Goal: Task Accomplishment & Management: Use online tool/utility

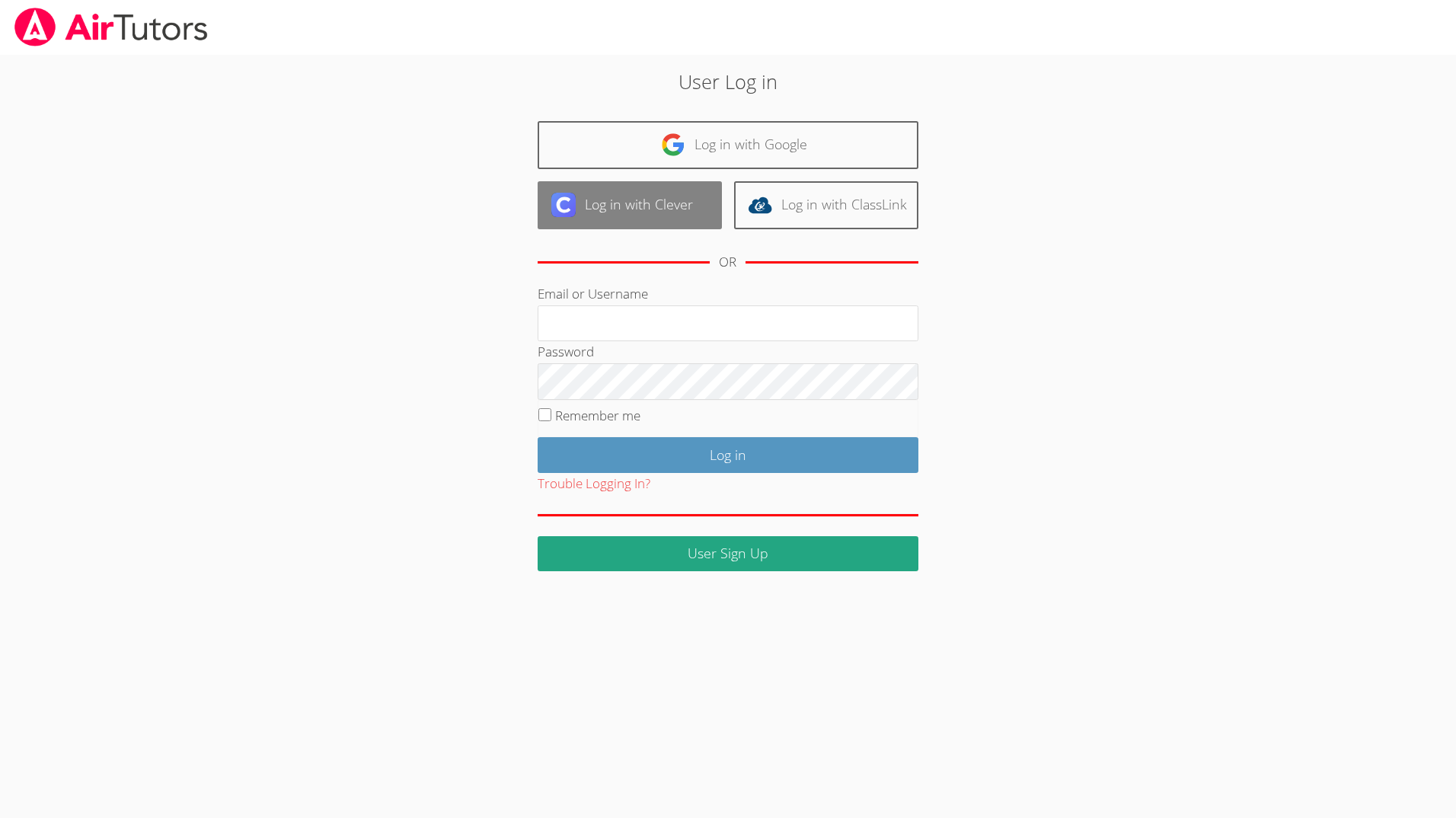
click at [689, 213] on link "Log in with Clever" at bounding box center [629, 205] width 184 height 48
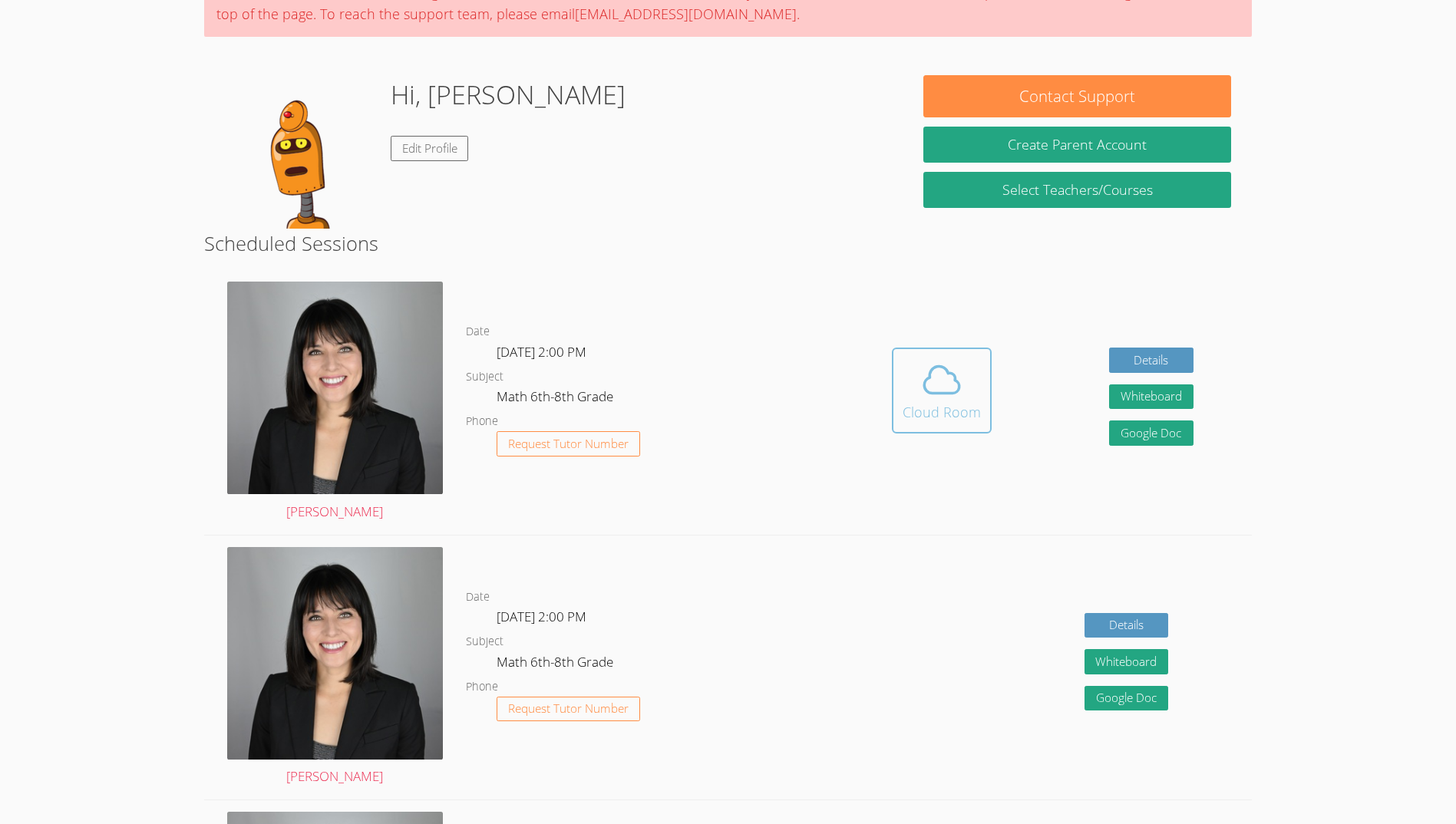
scroll to position [152, 0]
click at [987, 364] on button "Cloud Room" at bounding box center [941, 389] width 100 height 86
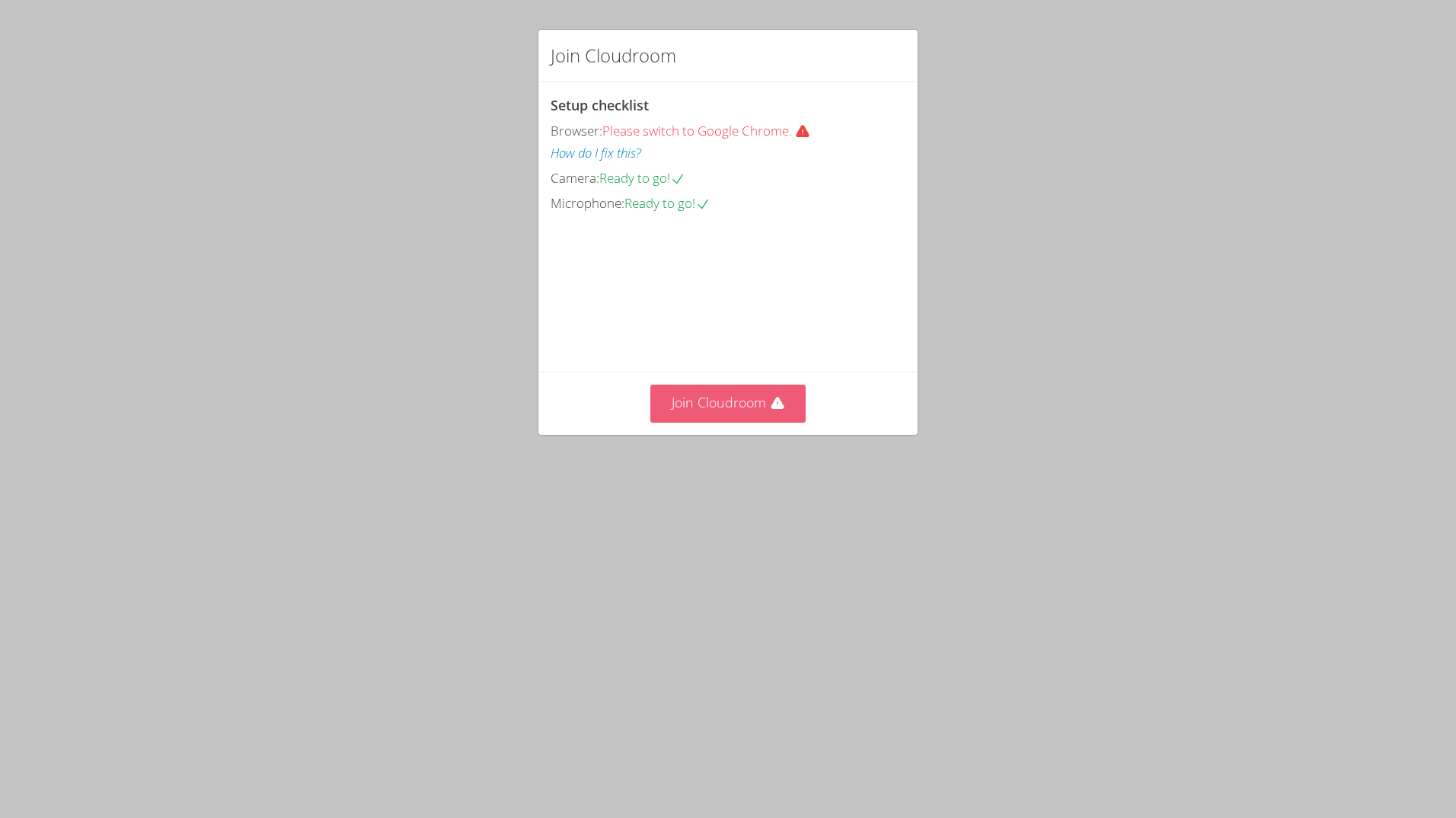
click at [723, 422] on button "Join Cloudroom" at bounding box center [728, 403] width 156 height 38
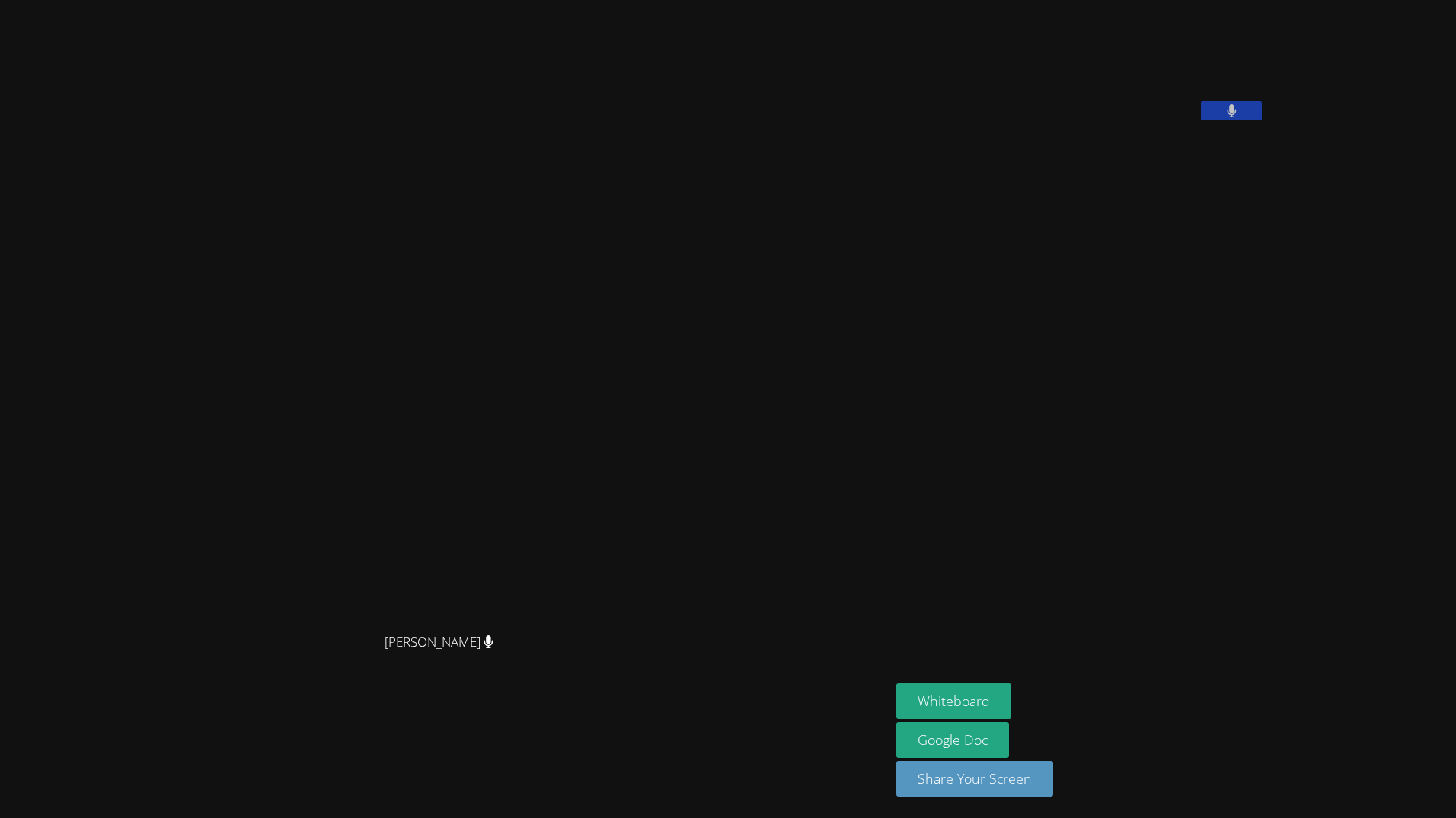
click at [1138, 231] on aside "[PERSON_NAME] Whiteboard Google Doc Share Your Screen" at bounding box center [1080, 409] width 380 height 818
click at [1125, 120] on video at bounding box center [1010, 64] width 228 height 115
click at [1201, 120] on button at bounding box center [1232, 111] width 61 height 19
click at [1134, 222] on aside "[PERSON_NAME] Whiteboard Google Doc Share Your Screen" at bounding box center [1080, 409] width 380 height 818
click at [1224, 118] on icon at bounding box center [1232, 111] width 16 height 13
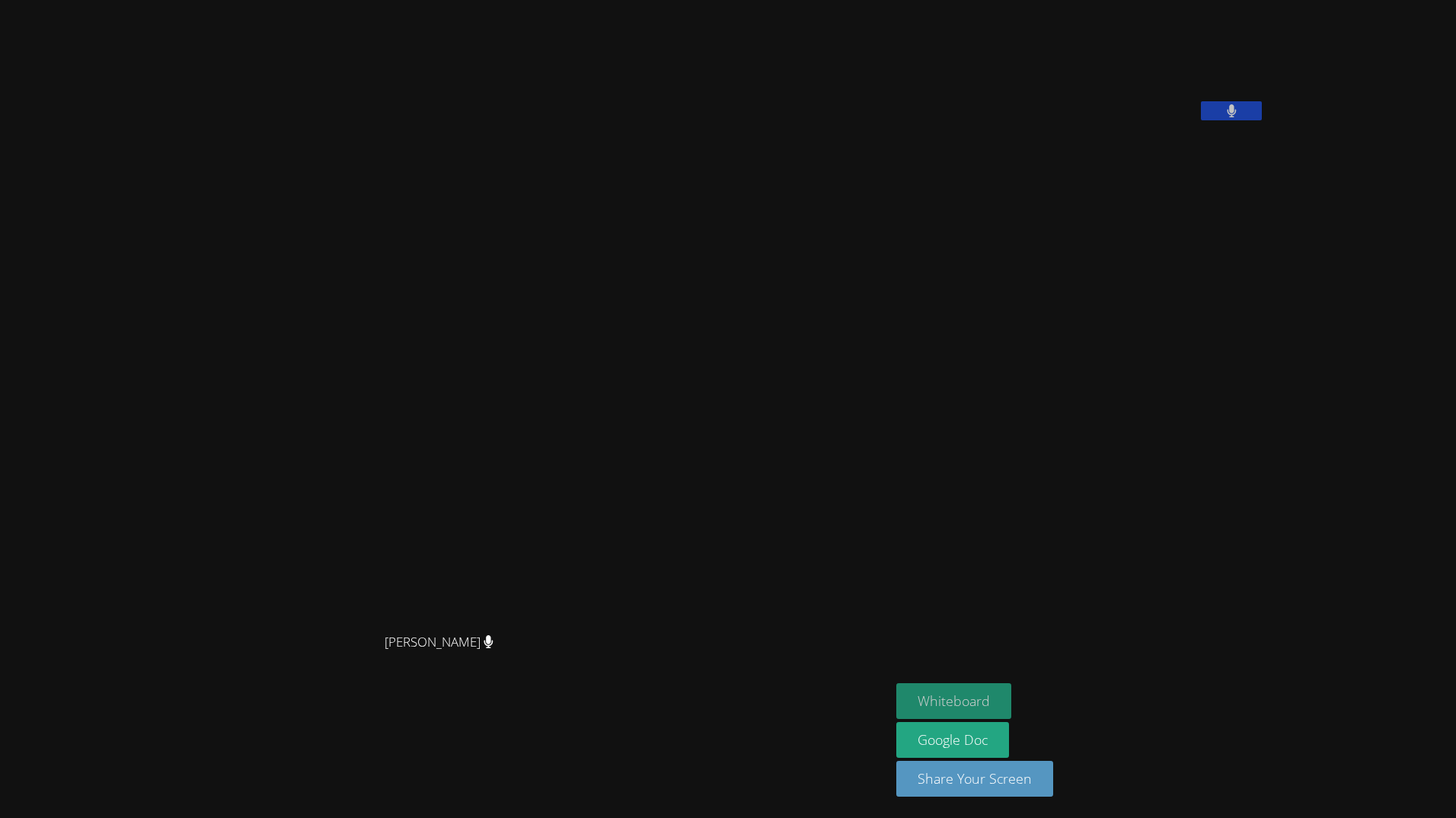
click at [907, 693] on button "Whiteboard" at bounding box center [954, 701] width 115 height 36
click at [905, 669] on aside "[PERSON_NAME] Whiteboard Google Doc Share Your Screen" at bounding box center [1080, 409] width 380 height 818
click at [925, 696] on button "Whiteboard" at bounding box center [954, 701] width 115 height 36
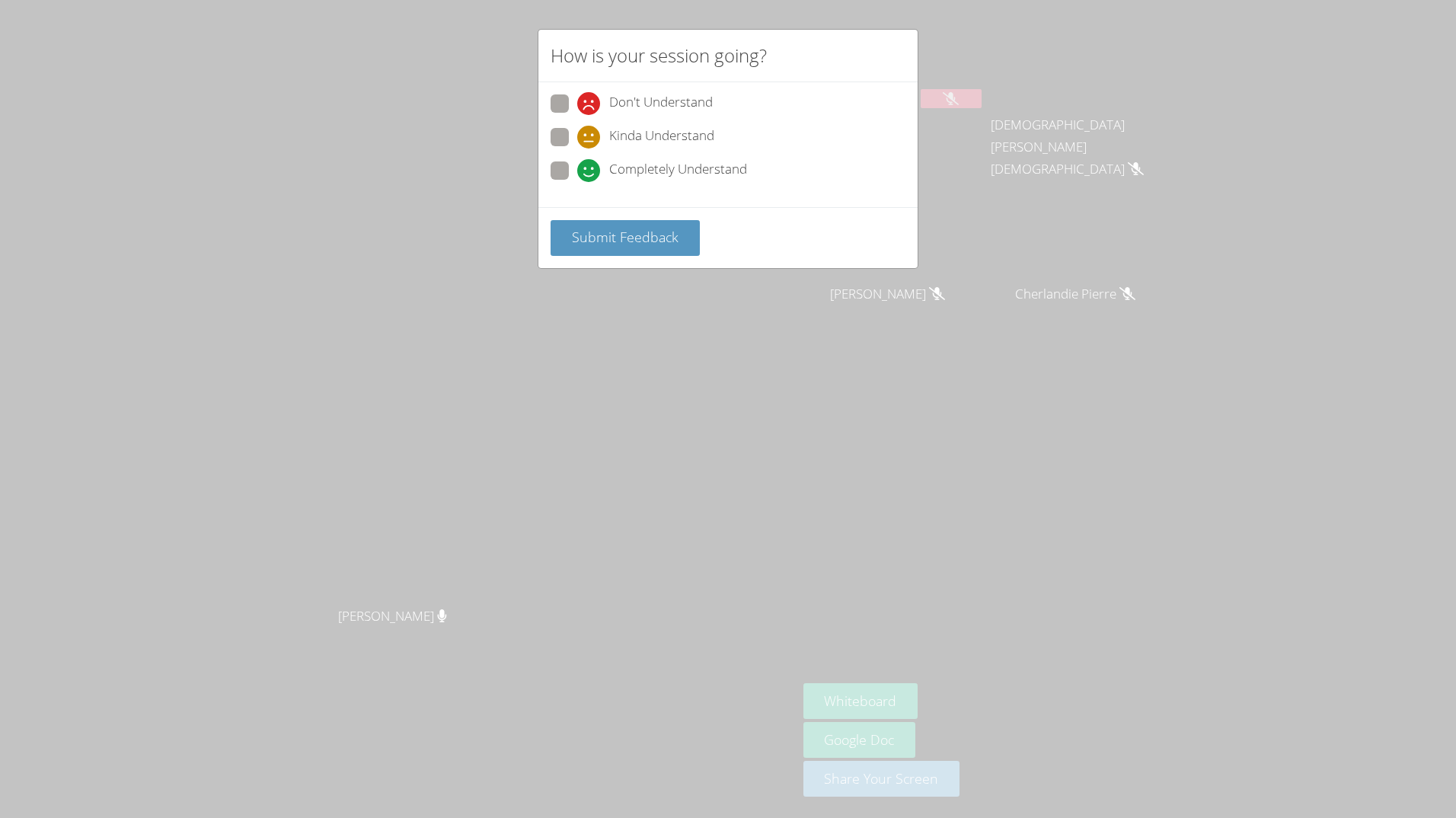
click at [639, 169] on span "Completely Understand" at bounding box center [679, 170] width 138 height 23
click at [590, 169] on input "Completely Understand" at bounding box center [584, 168] width 13 height 13
radio input "true"
click at [639, 247] on button "Submit Feedback" at bounding box center [625, 238] width 149 height 36
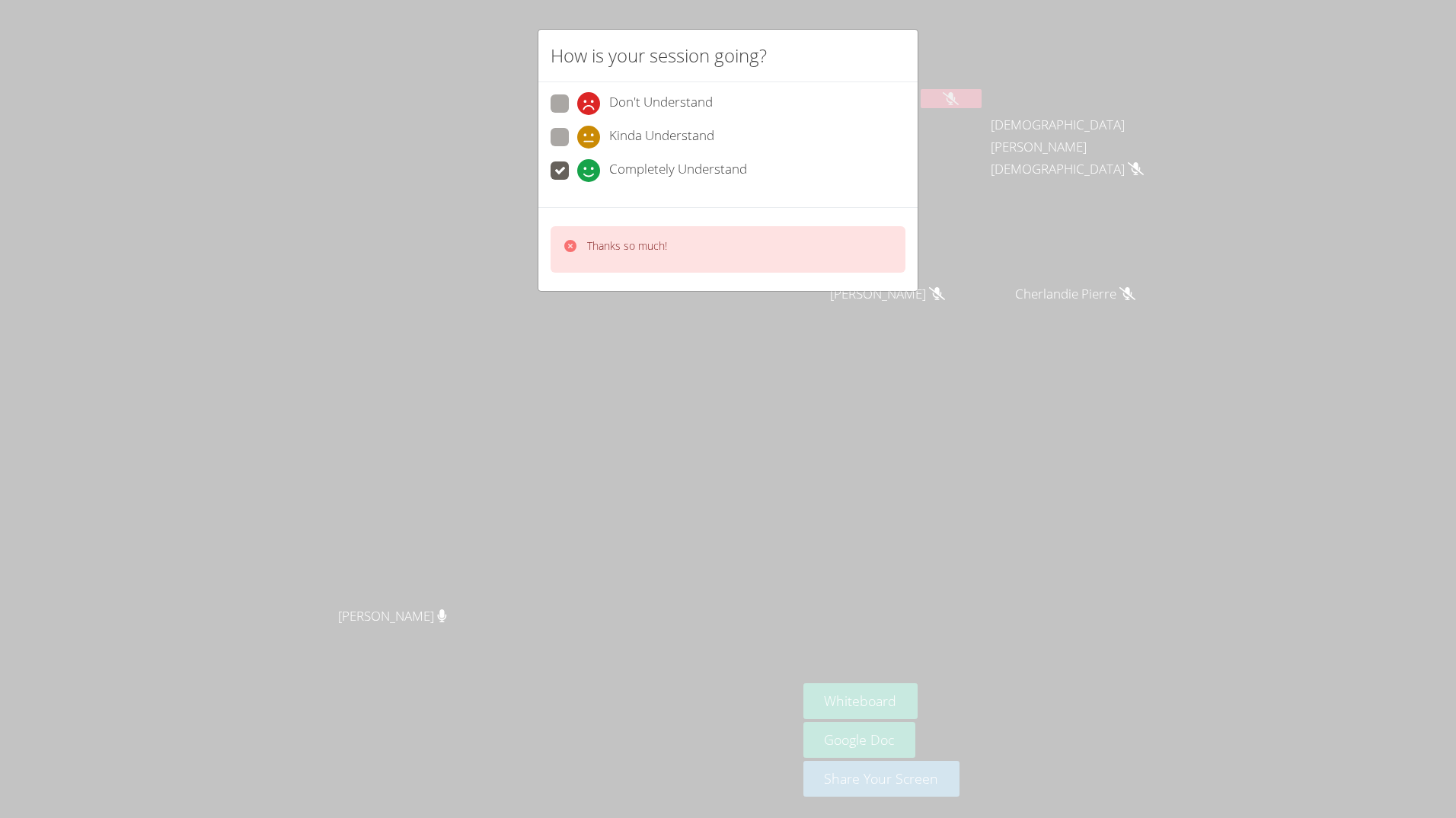
click at [801, 253] on div "Thanks so much!" at bounding box center [728, 249] width 355 height 46
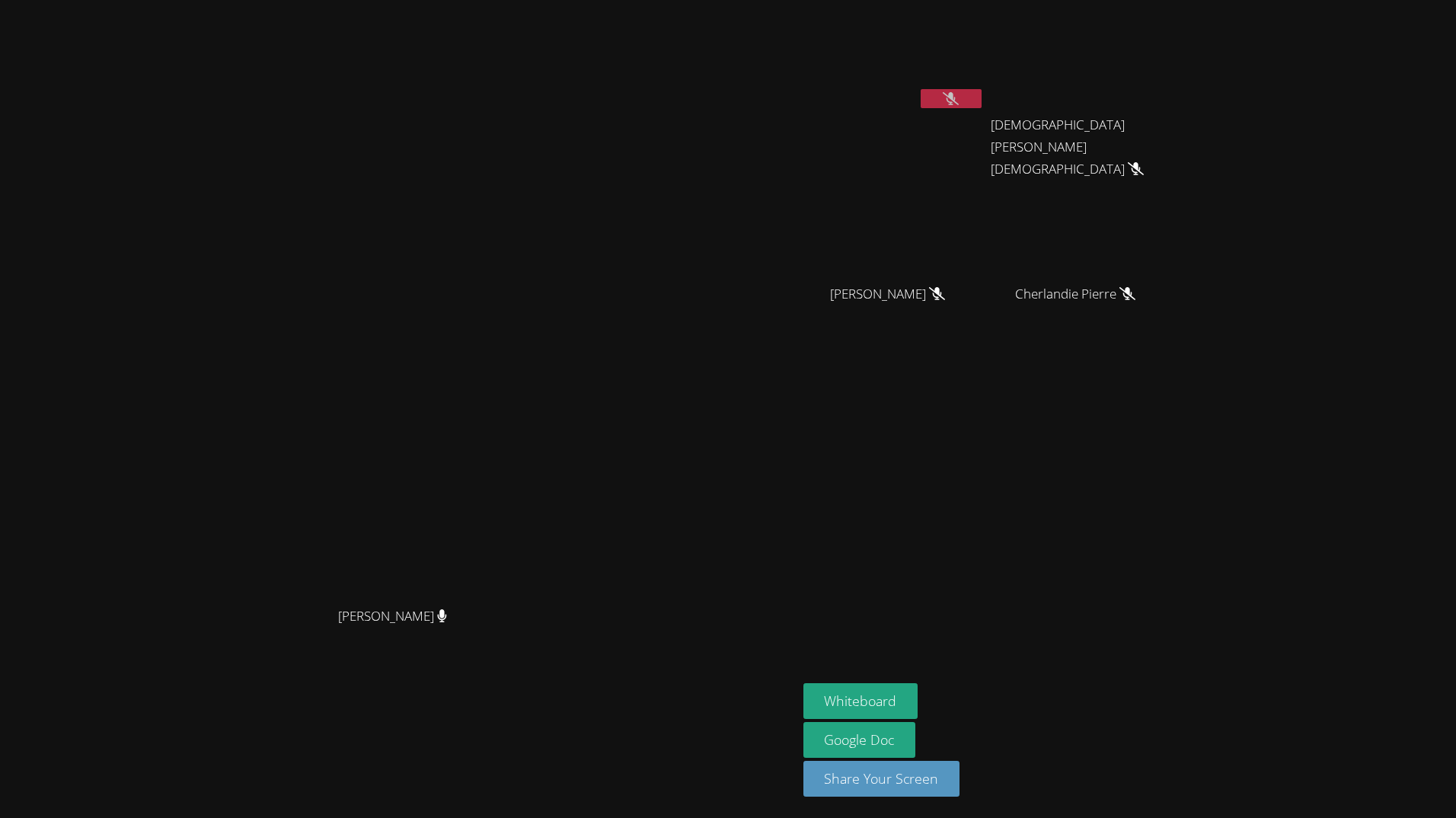
click at [959, 101] on icon at bounding box center [951, 98] width 16 height 13
click at [981, 93] on button at bounding box center [952, 99] width 61 height 19
drag, startPoint x: 503, startPoint y: 626, endPoint x: 307, endPoint y: 638, distance: 196.4
click at [307, 638] on div "[PERSON_NAME]" at bounding box center [399, 630] width 785 height 61
drag, startPoint x: 307, startPoint y: 638, endPoint x: 479, endPoint y: 698, distance: 182.2
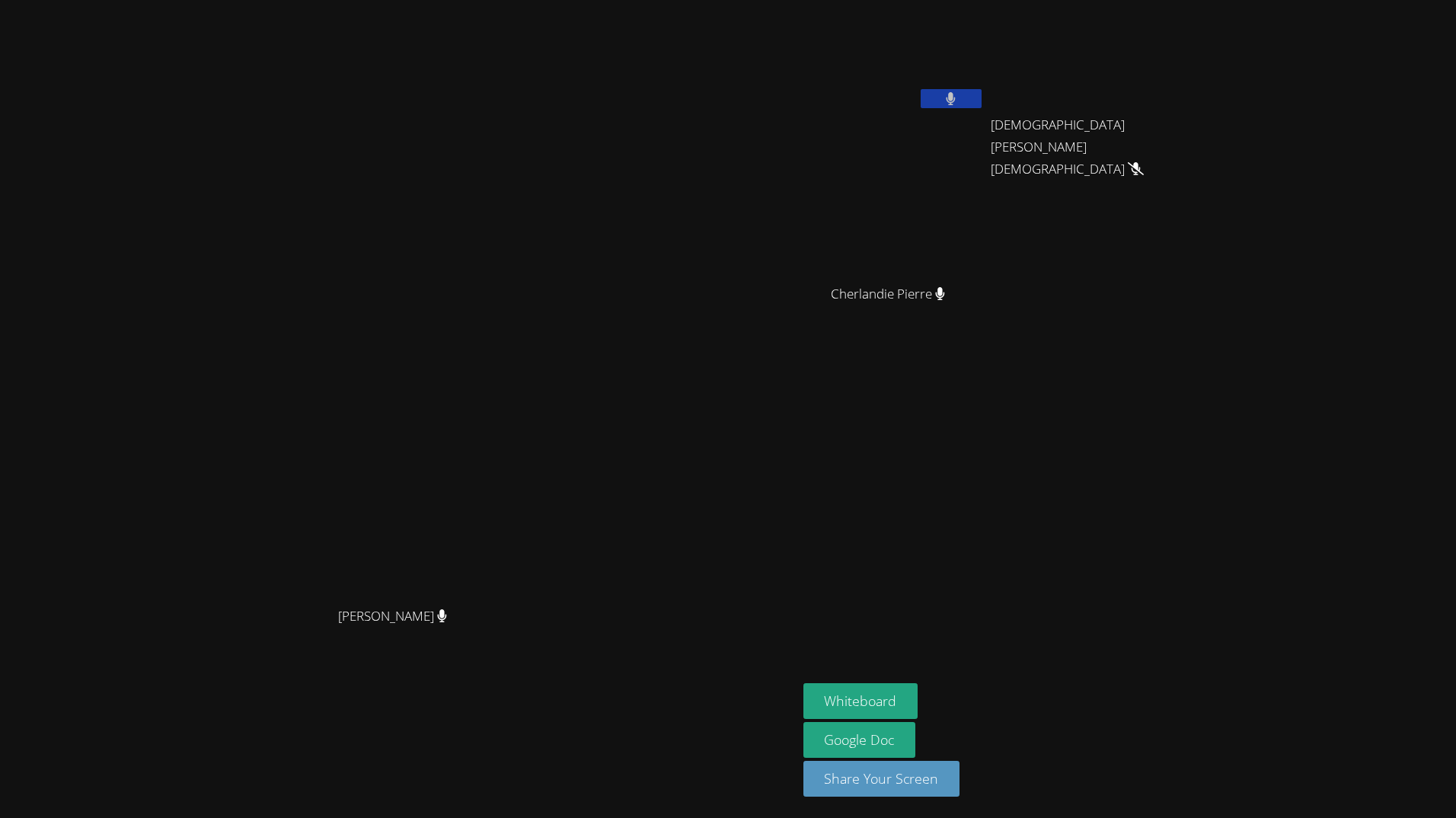
click at [479, 698] on div "[PERSON_NAME] [PERSON_NAME]" at bounding box center [399, 409] width 785 height 805
click at [981, 95] on button at bounding box center [952, 99] width 61 height 19
click at [981, 106] on button at bounding box center [952, 99] width 61 height 19
